Goal: Navigation & Orientation: Go to known website

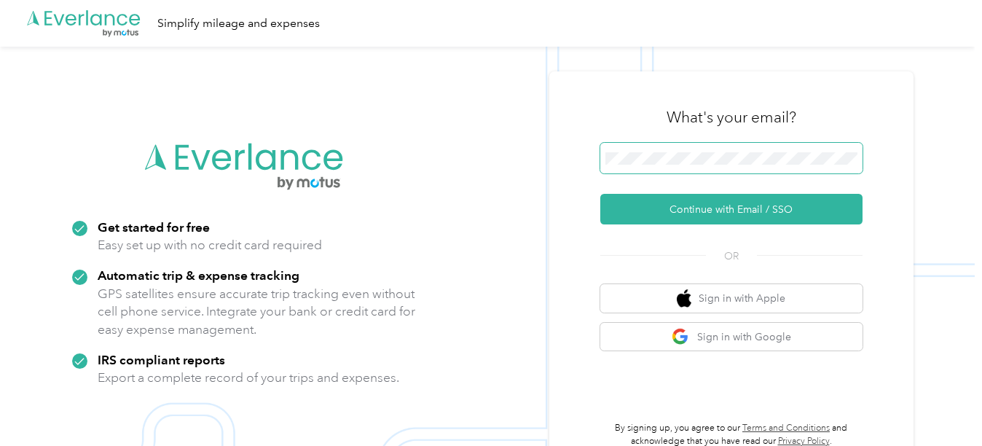
click at [625, 143] on span at bounding box center [731, 158] width 262 height 31
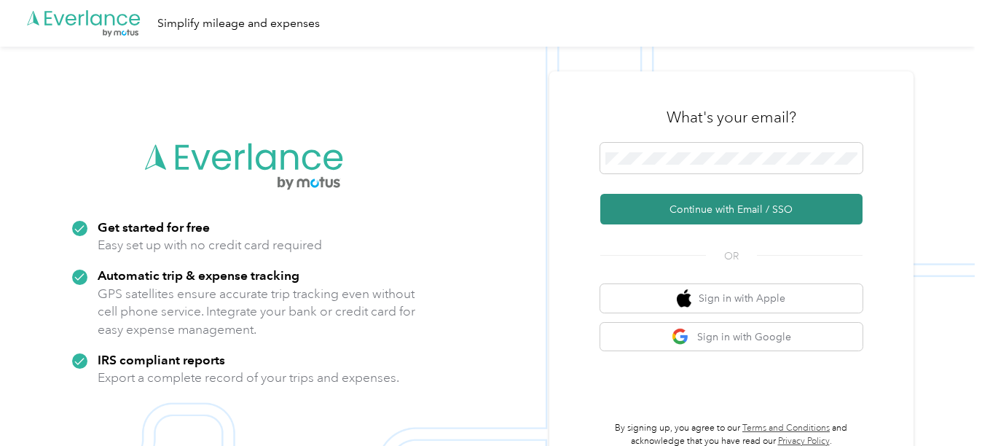
click at [667, 202] on button "Continue with Email / SSO" at bounding box center [731, 209] width 262 height 31
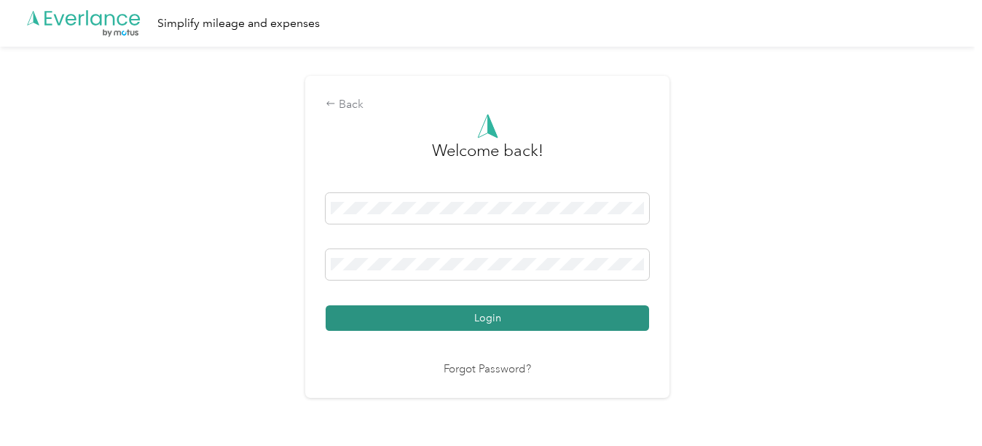
click at [531, 313] on button "Login" at bounding box center [488, 318] width 324 height 26
